Goal: Find specific page/section: Find specific page/section

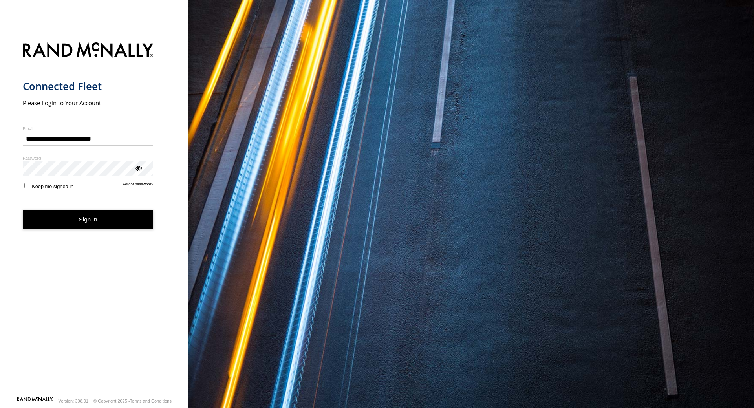
click at [94, 226] on button "Sign in" at bounding box center [88, 219] width 131 height 19
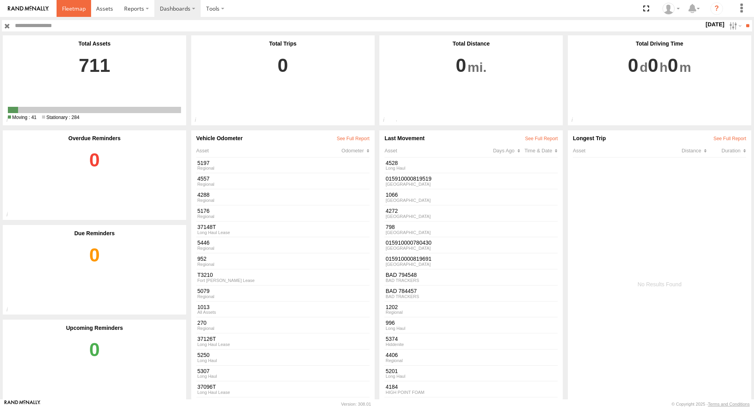
click at [70, 7] on span at bounding box center [74, 8] width 24 height 7
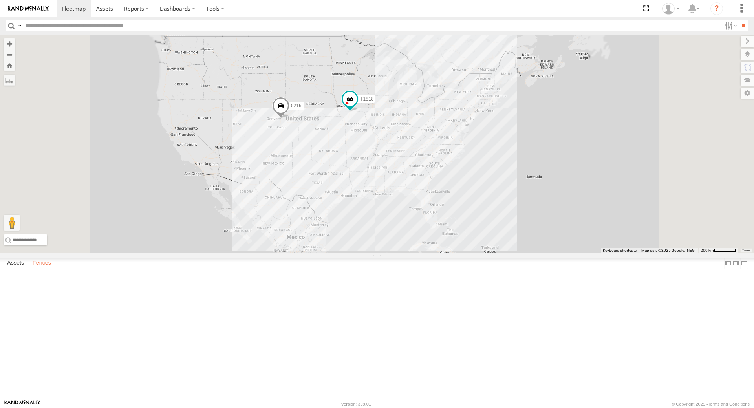
click at [43, 269] on label "Fences" at bounding box center [42, 263] width 26 height 11
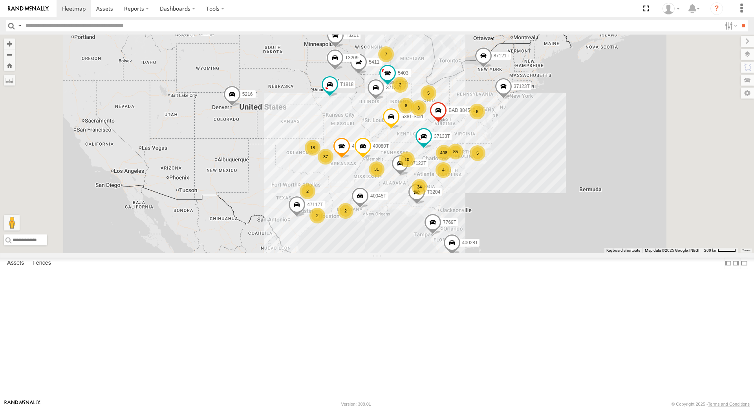
click at [427, 195] on div "34" at bounding box center [420, 187] width 16 height 16
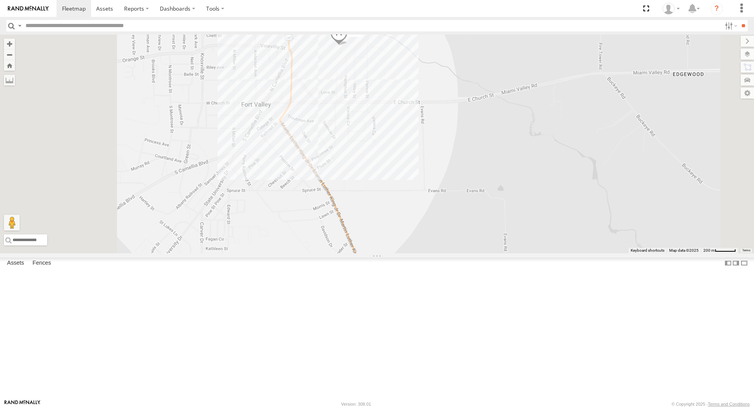
drag, startPoint x: 510, startPoint y: 147, endPoint x: 596, endPoint y: 332, distance: 203.2
click at [596, 253] on div "T1818 5216 T3204 87122T 40045T 40028T 37135T 5403 T3201 7769T 87121T 37123T 541…" at bounding box center [377, 144] width 754 height 219
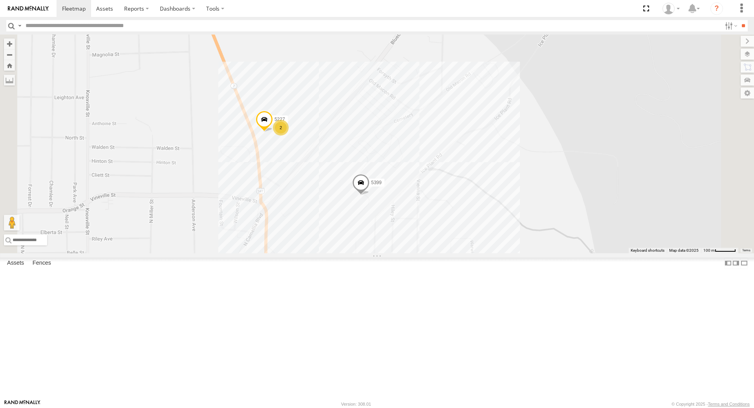
drag, startPoint x: 518, startPoint y: 275, endPoint x: 583, endPoint y: 343, distance: 94.5
click at [583, 253] on div "T1818 5216 T3204 87122T 40045T 40028T 37135T 5403 T3201 7769T 87121T 37123T 541…" at bounding box center [377, 144] width 754 height 219
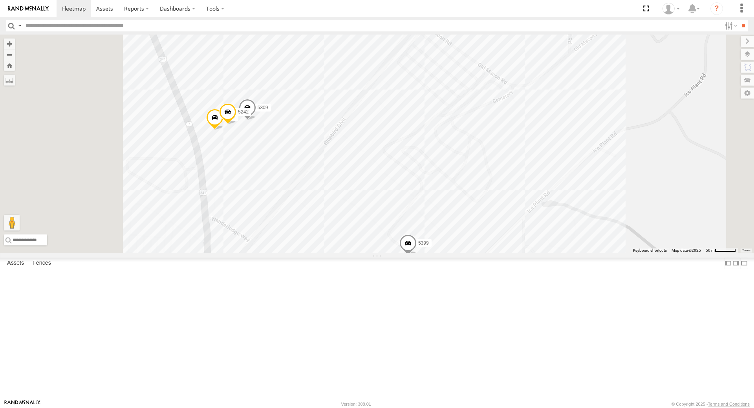
drag, startPoint x: 503, startPoint y: 272, endPoint x: 609, endPoint y: 283, distance: 106.6
click at [609, 253] on div "T1818 5216 T3204 87122T 40045T 40028T 37135T 5403 T3201 7769T 87121T 37123T 541…" at bounding box center [377, 144] width 754 height 219
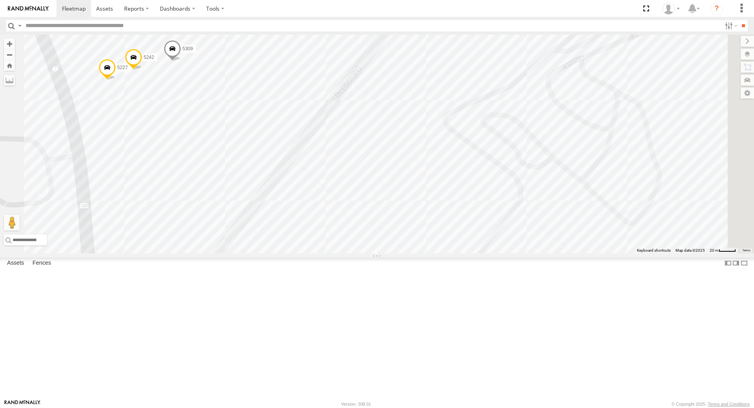
drag, startPoint x: 469, startPoint y: 216, endPoint x: 491, endPoint y: 246, distance: 37.2
click at [491, 246] on div "T1818 5216 T3204 87122T 40045T 40028T 37135T 5403 T3201 7769T 87121T 37123T 541…" at bounding box center [377, 144] width 754 height 219
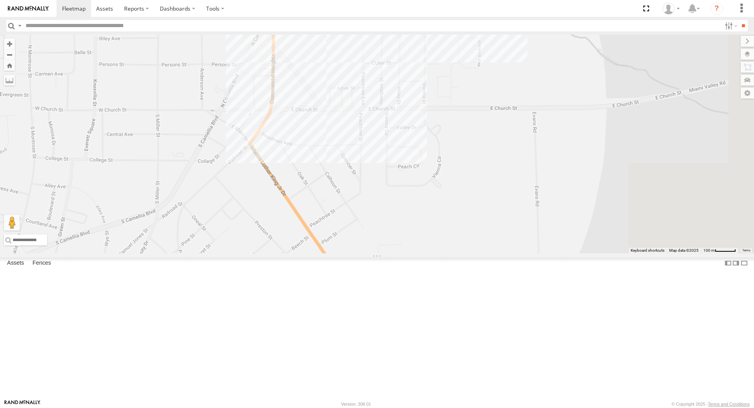
drag, startPoint x: 637, startPoint y: 276, endPoint x: 478, endPoint y: 104, distance: 234.1
click at [478, 104] on div "T1818 5216 T3204 87122T 40045T 40028T 37135T 5403 T3201 7769T 87121T 37123T 541…" at bounding box center [377, 144] width 754 height 219
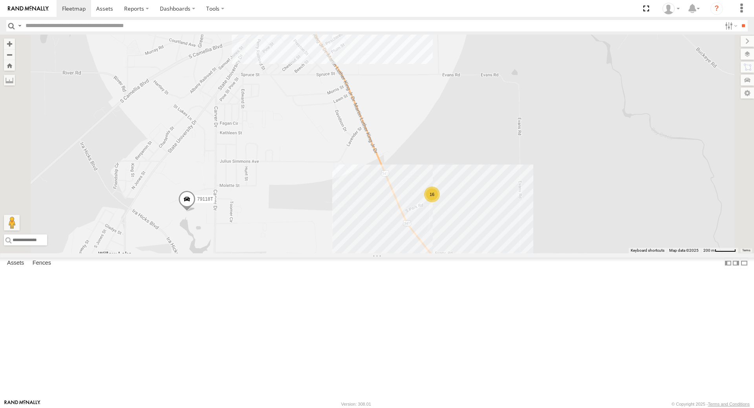
drag, startPoint x: 585, startPoint y: 302, endPoint x: 538, endPoint y: 170, distance: 139.5
click at [538, 170] on div "T1818 5216 T3204 87122T 40045T 40028T 37135T 5403 T3201 7769T 87121T 37123T 541…" at bounding box center [377, 144] width 754 height 219
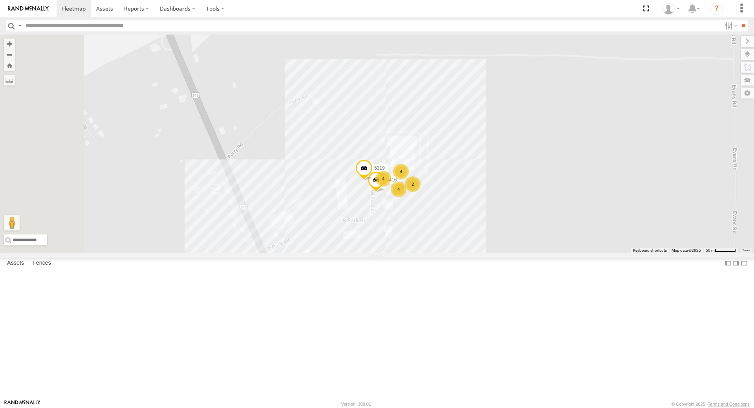
drag, startPoint x: 419, startPoint y: 269, endPoint x: 467, endPoint y: 278, distance: 48.3
click at [467, 253] on div "T1818 5216 T3204 87122T 40045T 40028T 37135T 5403 T3201 7769T 87121T 37123T 541…" at bounding box center [377, 144] width 754 height 219
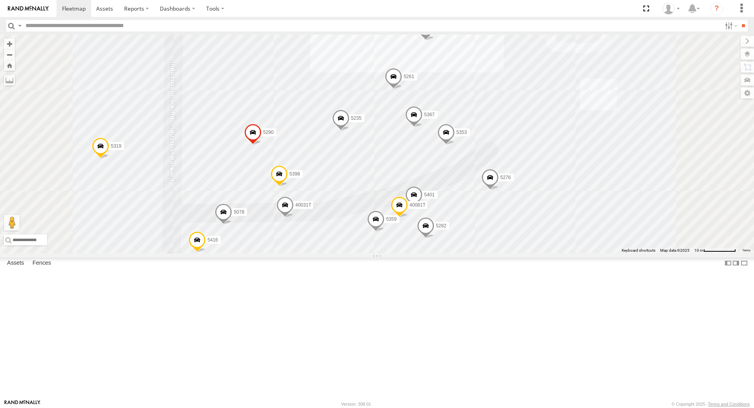
drag, startPoint x: 621, startPoint y: 205, endPoint x: 624, endPoint y: 304, distance: 99.0
click at [624, 253] on div "T1818 5216 T3204 87122T 40045T 40028T 37135T 5403 T3201 7769T 87121T 37123T 541…" at bounding box center [377, 144] width 754 height 219
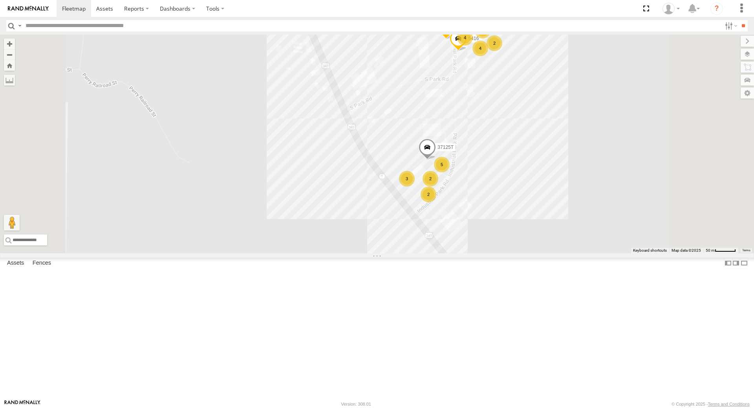
drag, startPoint x: 597, startPoint y: 216, endPoint x: 565, endPoint y: 170, distance: 55.3
click at [565, 170] on div "T1818 5216 T3204 87122T 40045T 40028T 37135T 5403 T3201 7769T 87121T 37123T 541…" at bounding box center [377, 144] width 754 height 219
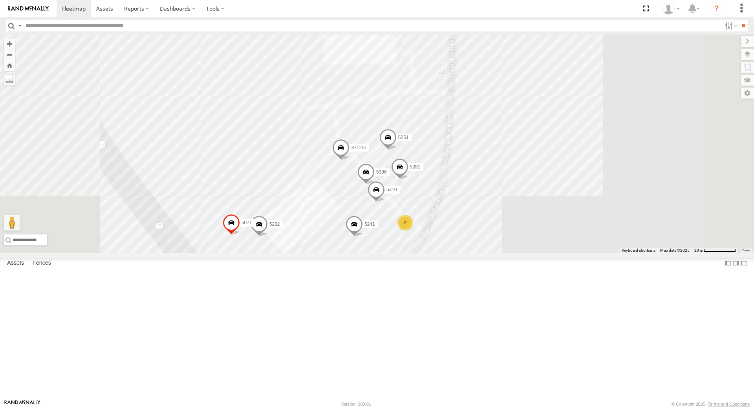
drag, startPoint x: 523, startPoint y: 234, endPoint x: 543, endPoint y: 155, distance: 80.9
click at [543, 155] on div "T1818 5216 T3204 87122T 40045T 40028T 37135T 5403 T3201 7769T 87121T 37123T 541…" at bounding box center [377, 144] width 754 height 219
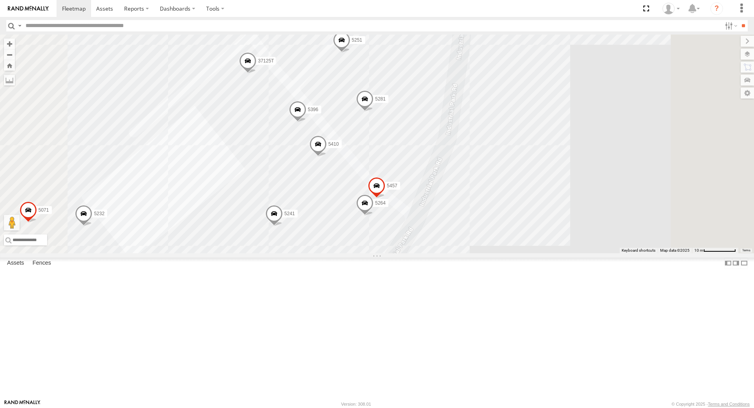
drag, startPoint x: 508, startPoint y: 306, endPoint x: 508, endPoint y: 285, distance: 20.4
click at [507, 253] on div "T1818 5216 T3204 87122T 40045T 40028T 37135T 5403 T3201 7769T 87121T 37123T 541…" at bounding box center [377, 144] width 754 height 219
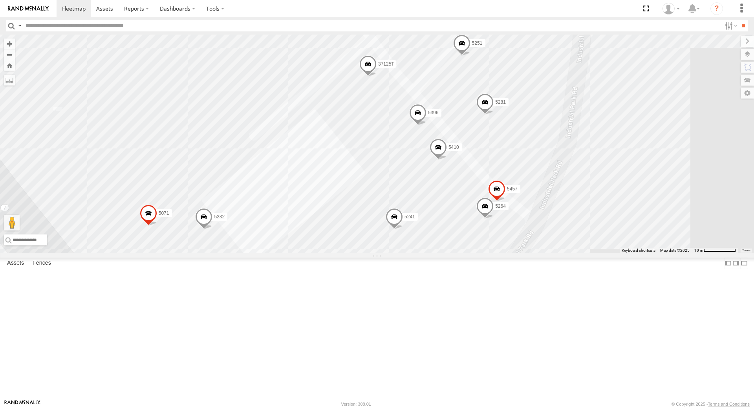
drag, startPoint x: 460, startPoint y: 355, endPoint x: 567, endPoint y: 327, distance: 110.9
click at [568, 253] on div "T1818 5216 T3204 87122T 40045T 40028T 37135T 5403 T3201 7769T 87121T 37123T 541…" at bounding box center [377, 144] width 754 height 219
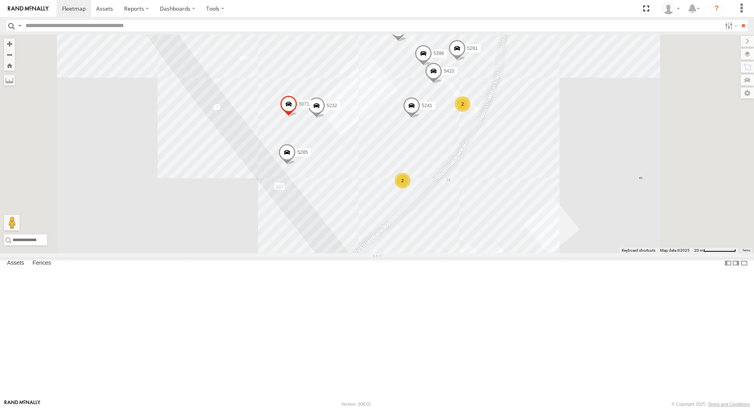
drag, startPoint x: 557, startPoint y: 349, endPoint x: 555, endPoint y: 233, distance: 116.3
click at [555, 233] on div "T1818 5216 T3204 87122T 40045T 40028T 37135T 5403 T3201 7769T 87121T 37123T 541…" at bounding box center [377, 144] width 754 height 219
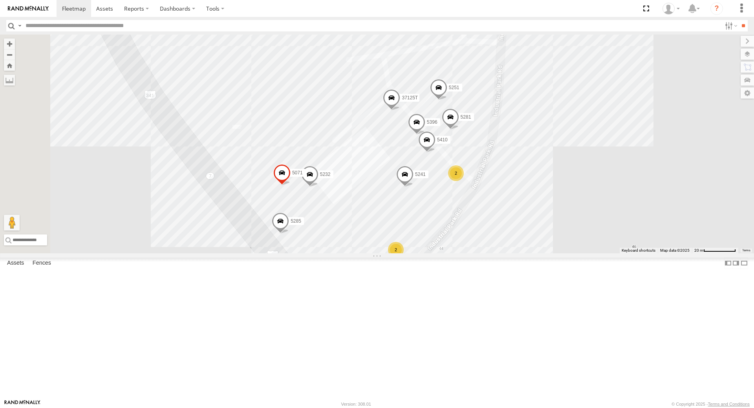
drag, startPoint x: 574, startPoint y: 164, endPoint x: 554, endPoint y: 306, distance: 144.0
click at [556, 253] on div "T1818 5216 T3204 87122T 40045T 40028T 37135T 5403 T3201 7769T 87121T 37123T 541…" at bounding box center [377, 144] width 754 height 219
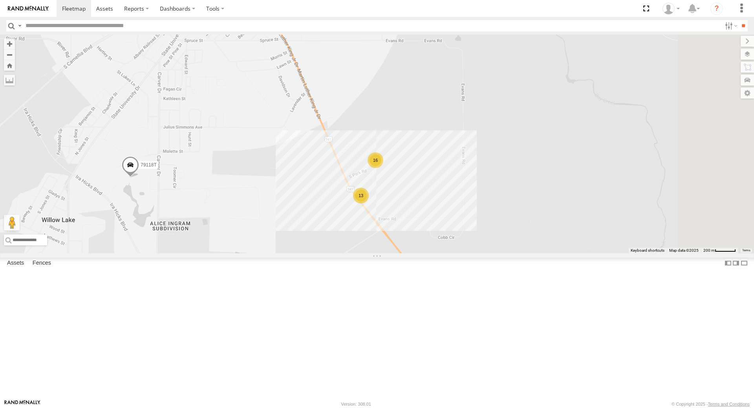
drag, startPoint x: 641, startPoint y: 284, endPoint x: 527, endPoint y: 293, distance: 114.3
click at [527, 253] on div "T1818 5216 T3204 87122T 40045T 40028T 37135T 5403 T3201 7769T 87121T 37123T 541…" at bounding box center [377, 144] width 754 height 219
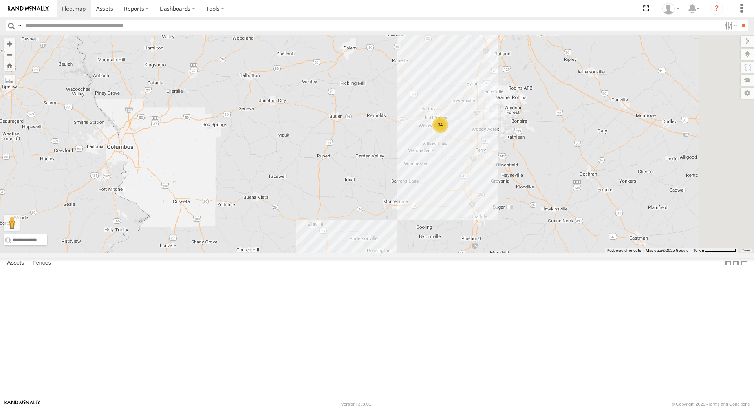
drag, startPoint x: 590, startPoint y: 302, endPoint x: 552, endPoint y: 256, distance: 60.0
click at [552, 253] on div "T1818 5216 T3204 87122T 40045T 40028T 37135T 5403 T3201 7769T 87121T 37123T 541…" at bounding box center [377, 144] width 754 height 219
